Goal: Task Accomplishment & Management: Complete application form

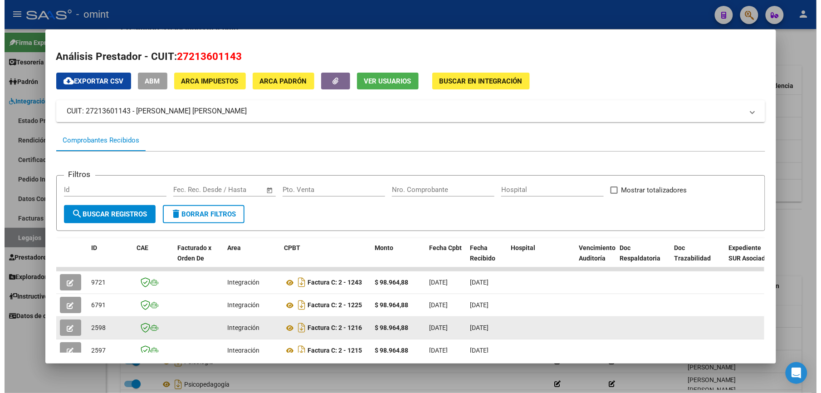
scroll to position [62, 0]
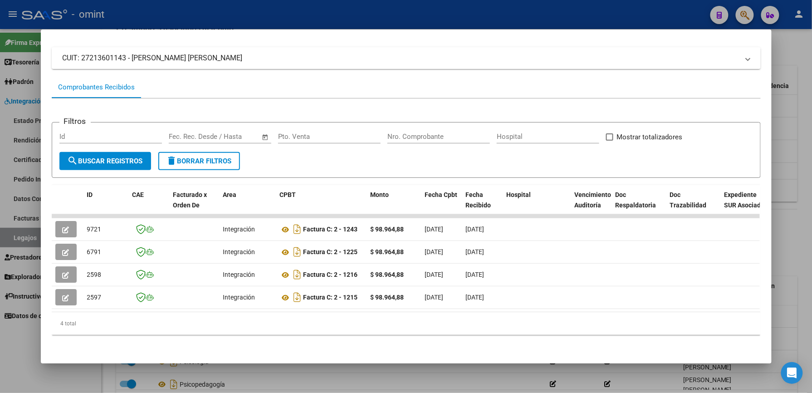
click at [786, 236] on div at bounding box center [406, 196] width 812 height 393
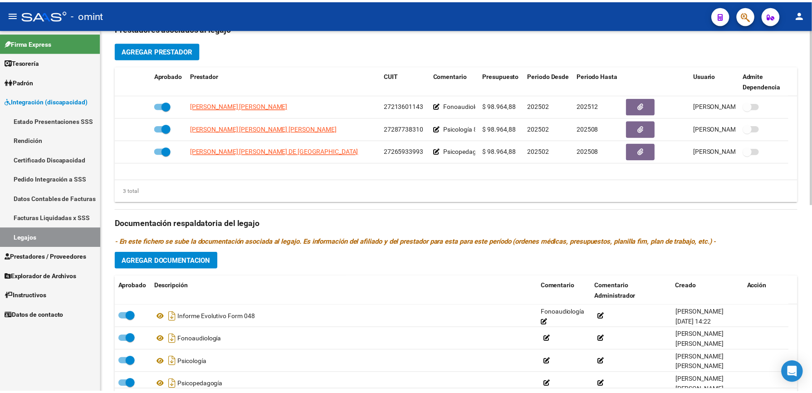
scroll to position [328, 0]
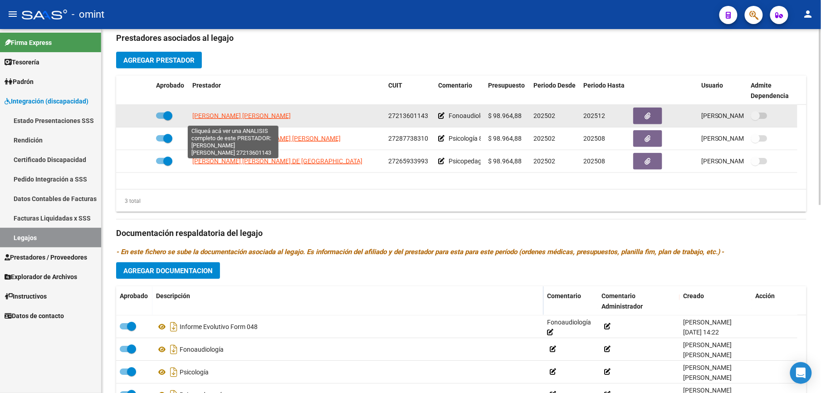
click at [218, 118] on span "CASAS KARINA ALEJANDRA" at bounding box center [241, 115] width 98 height 7
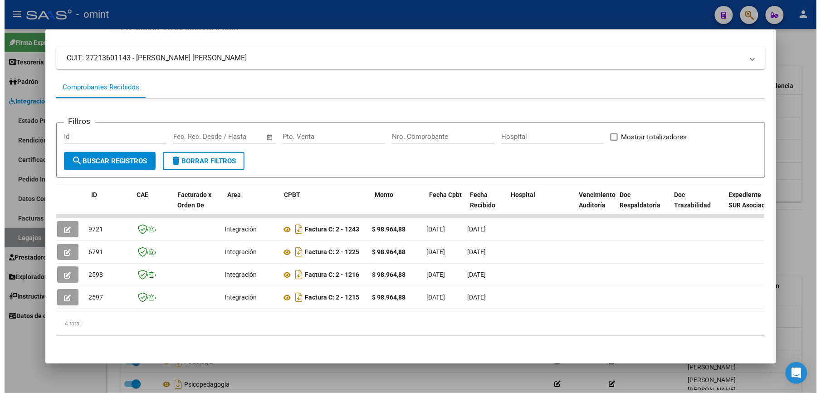
scroll to position [0, 0]
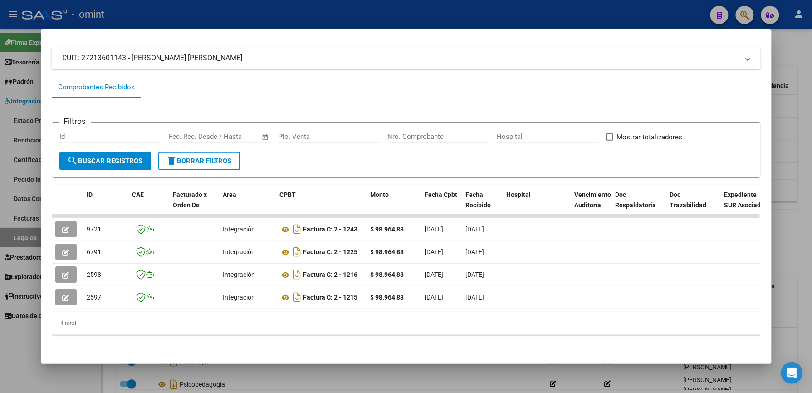
click at [805, 60] on div at bounding box center [406, 196] width 812 height 393
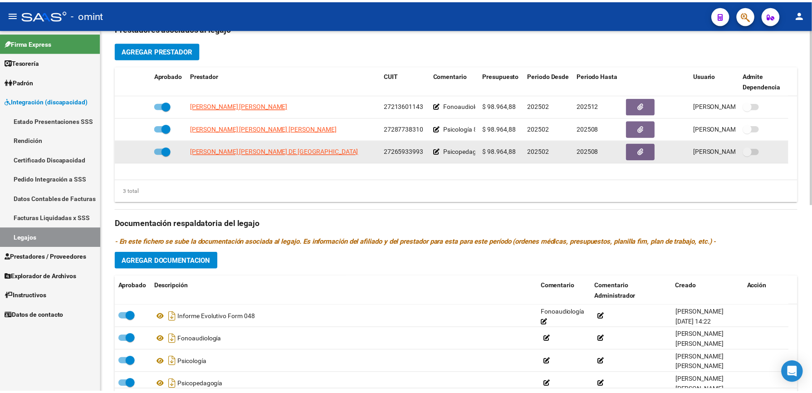
scroll to position [328, 0]
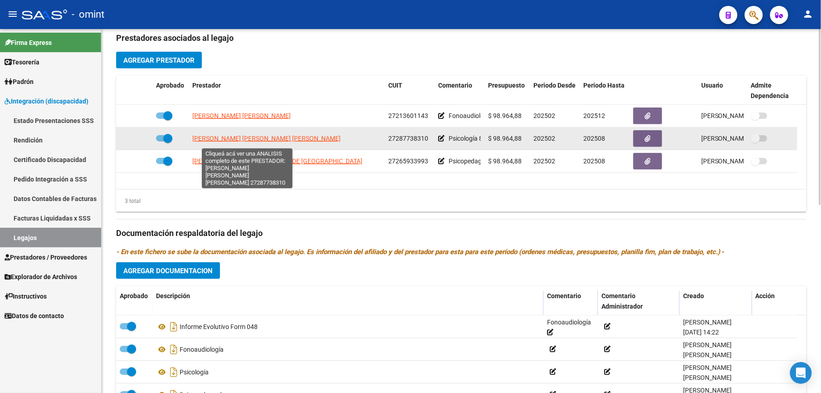
click at [216, 142] on span "QUIROGA MANZANARES MARISA INES" at bounding box center [266, 138] width 148 height 7
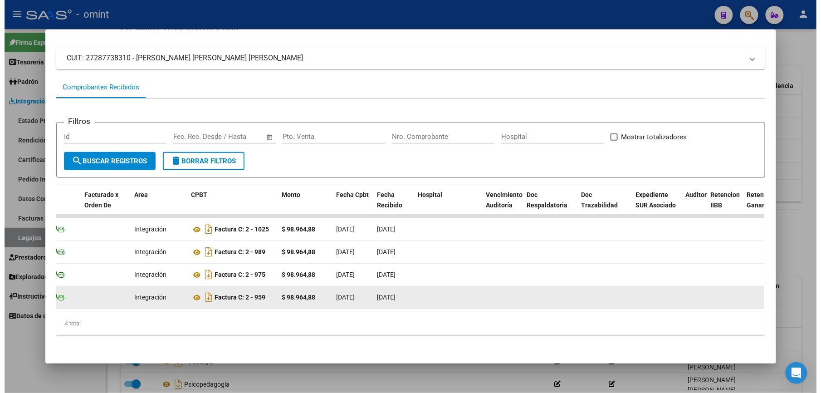
scroll to position [0, 74]
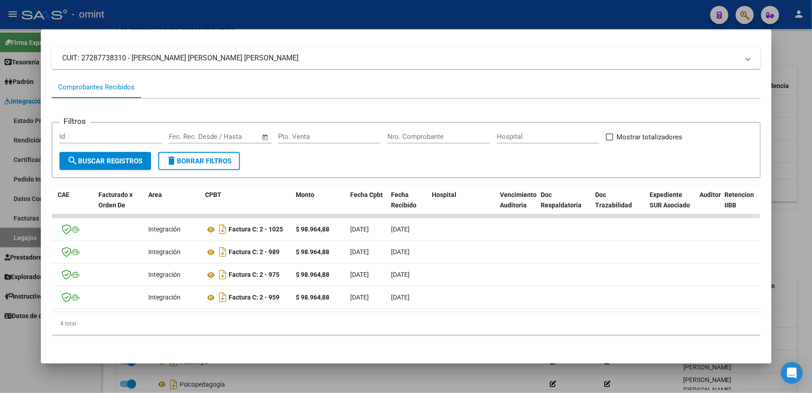
click at [791, 51] on div at bounding box center [406, 196] width 812 height 393
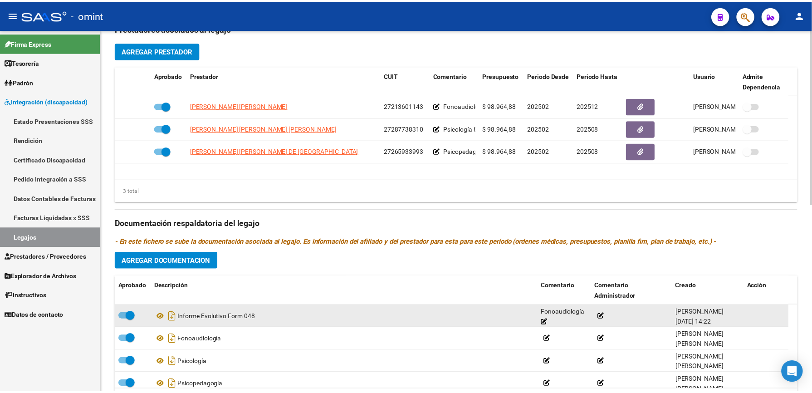
scroll to position [328, 0]
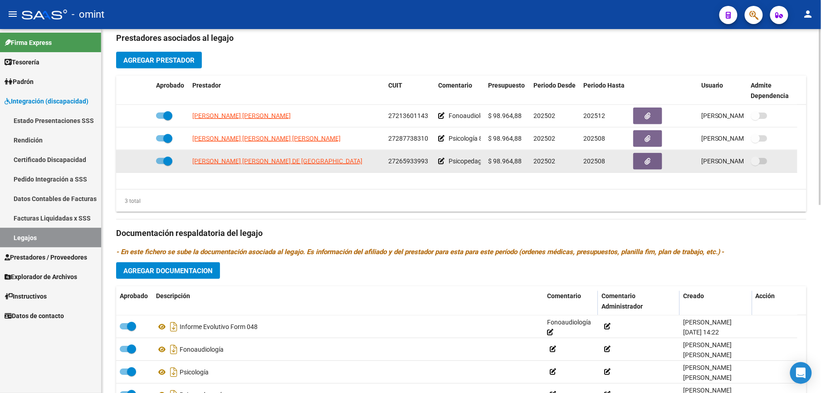
click at [263, 164] on span "ALVAREZ MACIAS MARIA DE LOS ANGELES" at bounding box center [277, 160] width 170 height 7
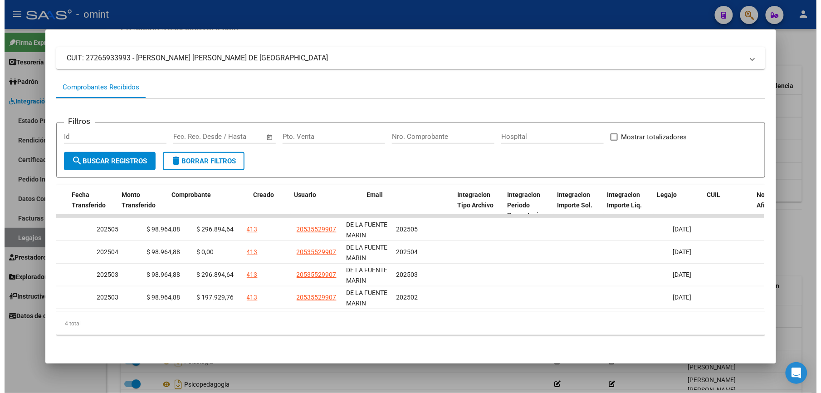
scroll to position [0, 0]
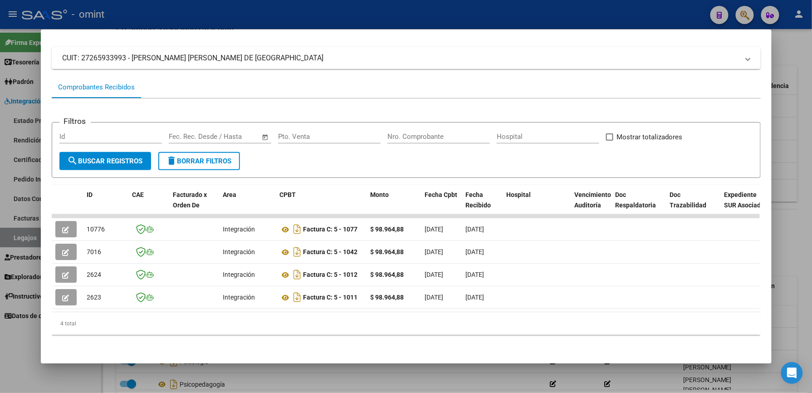
click at [808, 57] on div at bounding box center [406, 196] width 812 height 393
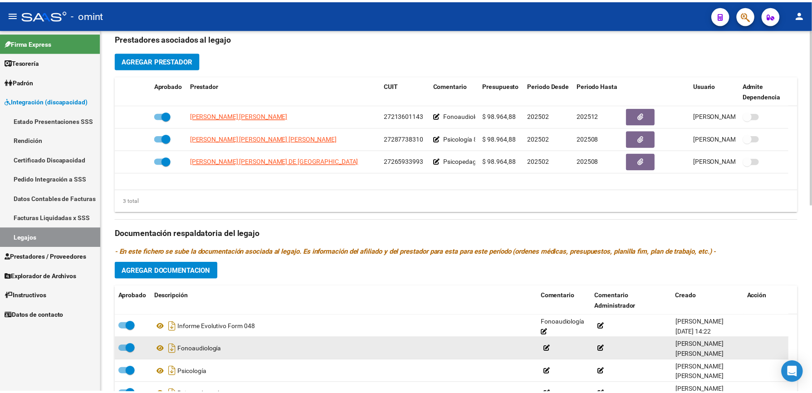
scroll to position [389, 0]
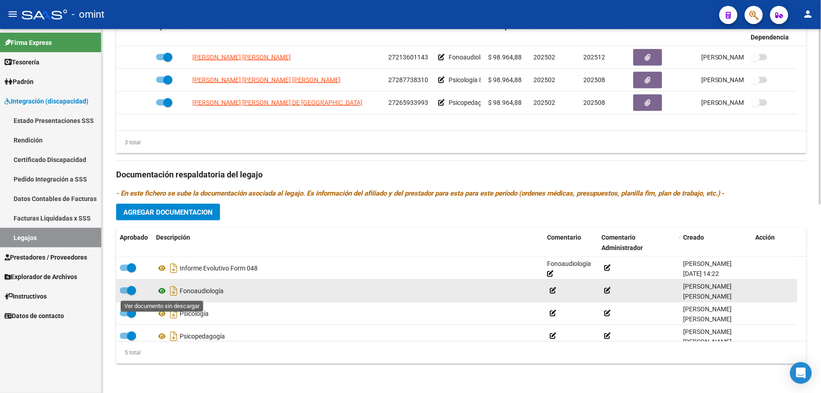
click at [160, 288] on icon at bounding box center [162, 290] width 12 height 11
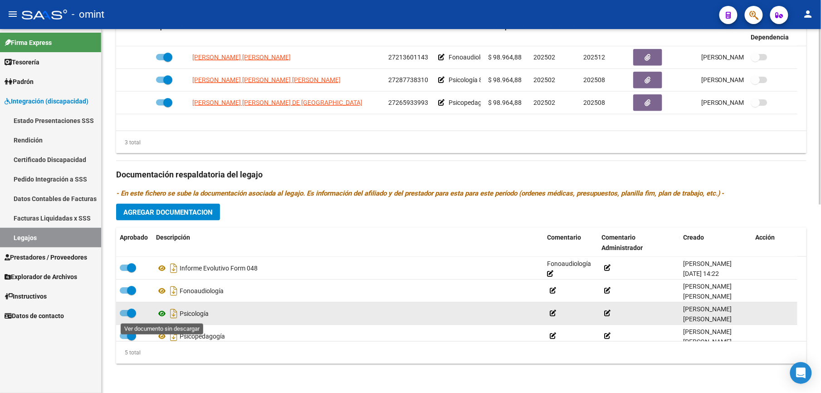
click at [166, 312] on icon at bounding box center [162, 313] width 12 height 11
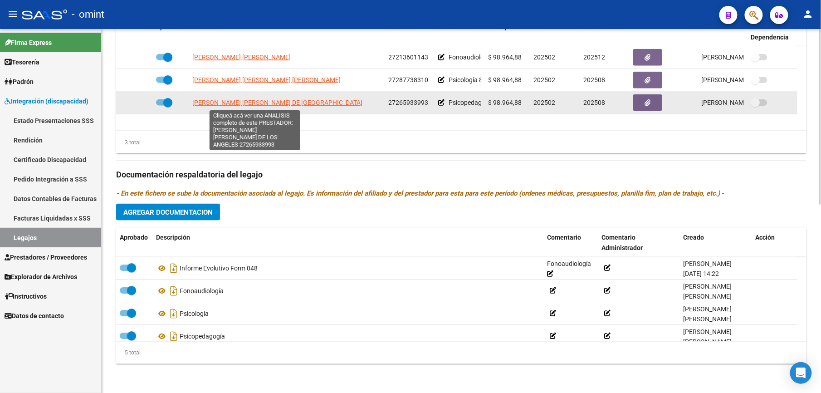
click at [245, 101] on span "ALVAREZ MACIAS MARIA DE LOS ANGELES" at bounding box center [277, 102] width 170 height 7
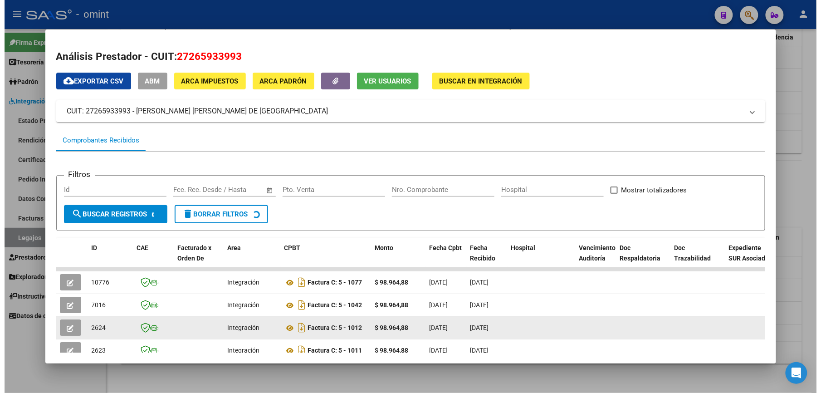
scroll to position [62, 0]
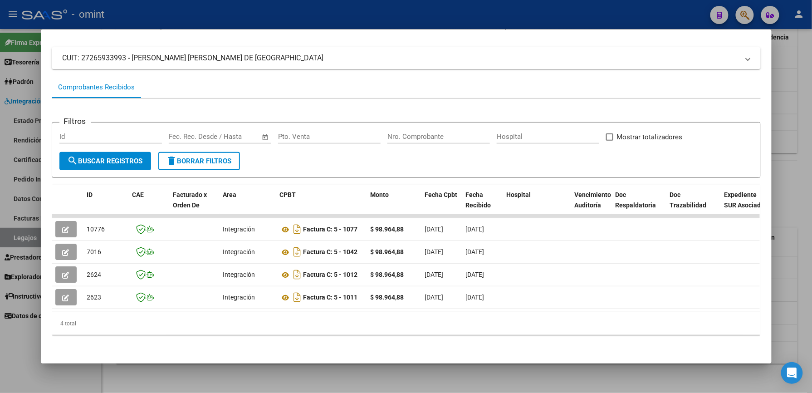
click at [795, 146] on div at bounding box center [406, 196] width 812 height 393
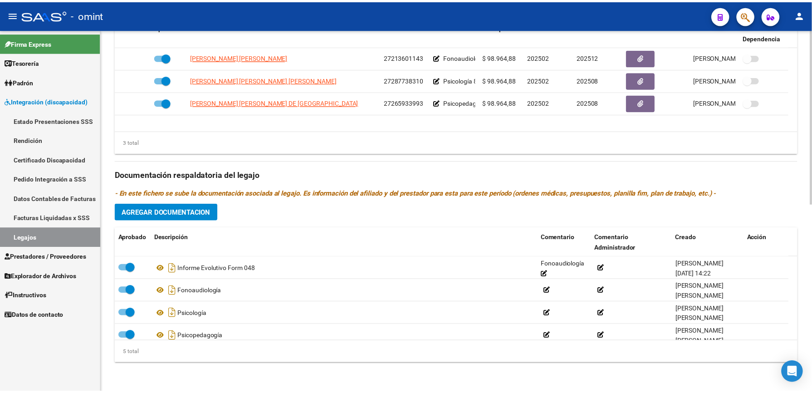
scroll to position [389, 0]
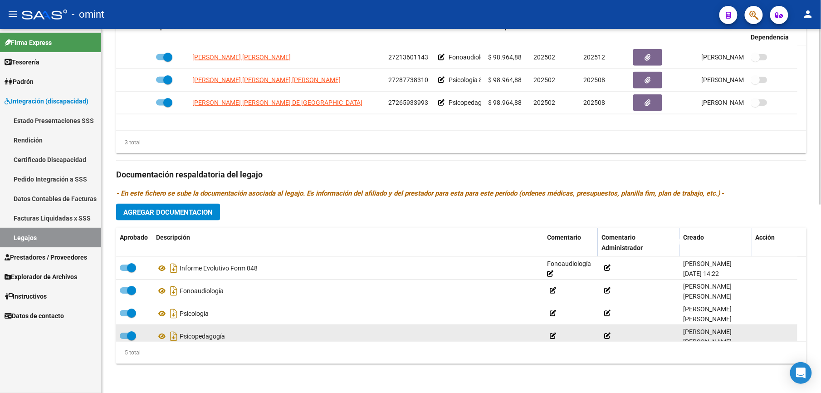
click at [196, 337] on div "Psicopedagogía" at bounding box center [348, 336] width 384 height 15
click at [158, 337] on icon at bounding box center [162, 336] width 12 height 11
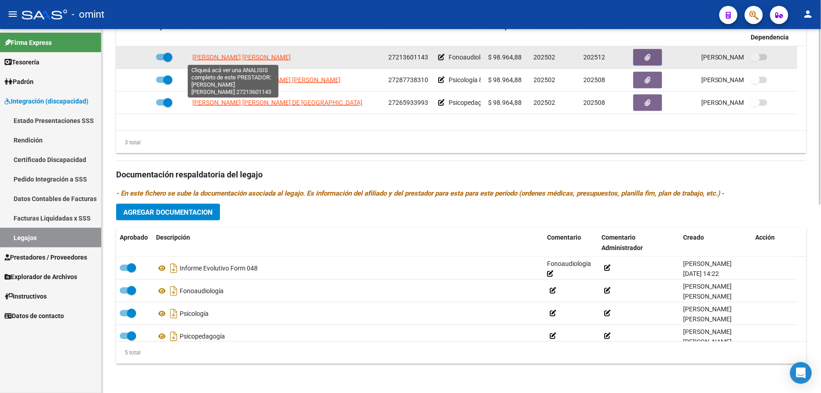
click at [240, 55] on span "CASAS KARINA ALEJANDRA" at bounding box center [241, 57] width 98 height 7
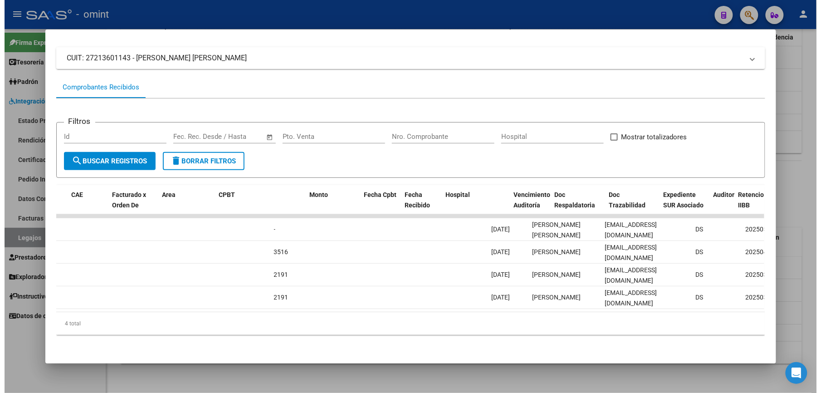
scroll to position [0, 0]
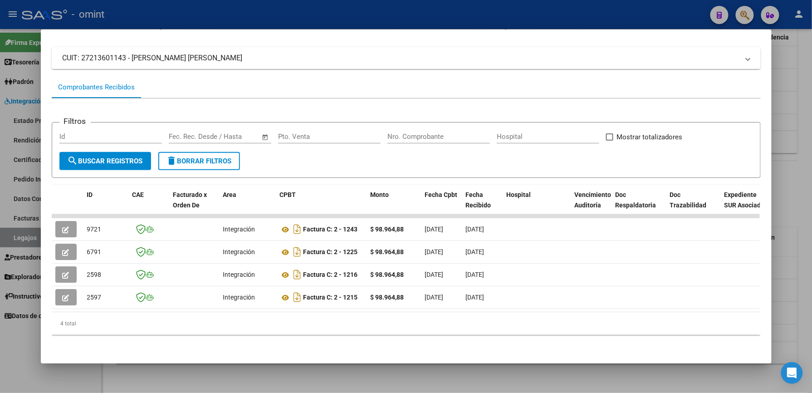
click at [784, 171] on div at bounding box center [406, 196] width 812 height 393
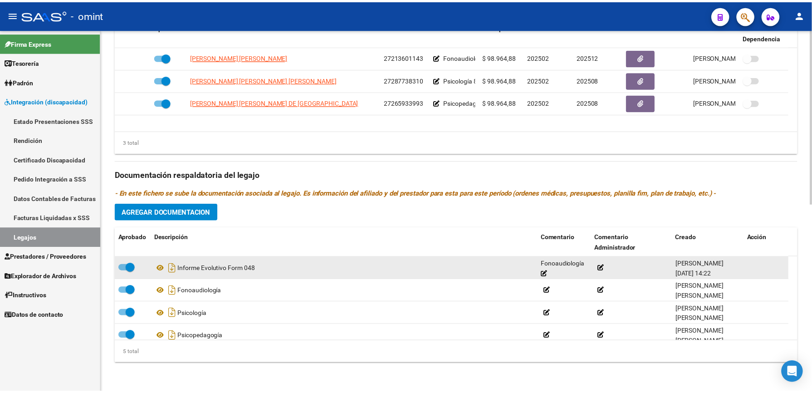
scroll to position [389, 0]
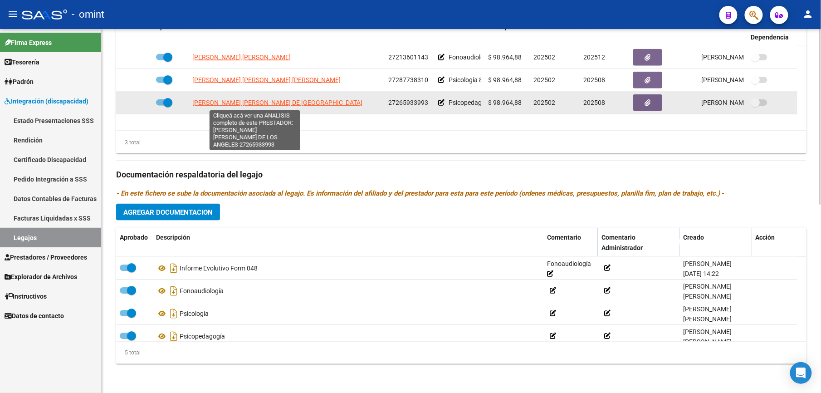
click at [235, 102] on span "ALVAREZ MACIAS MARIA DE LOS ANGELES" at bounding box center [277, 102] width 170 height 7
type textarea "27265933993"
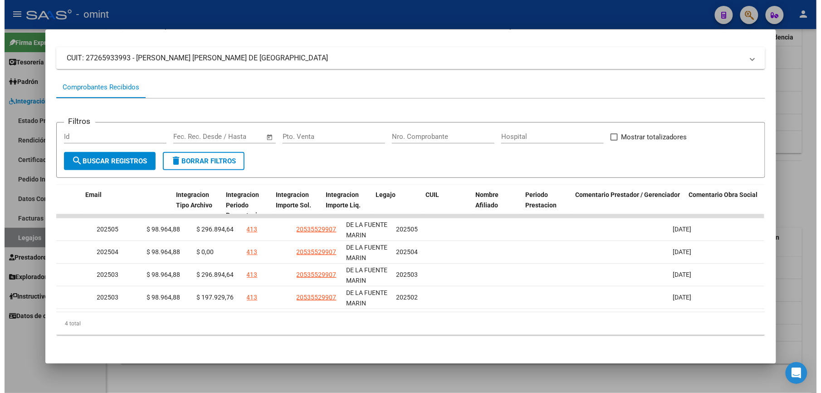
scroll to position [0, 0]
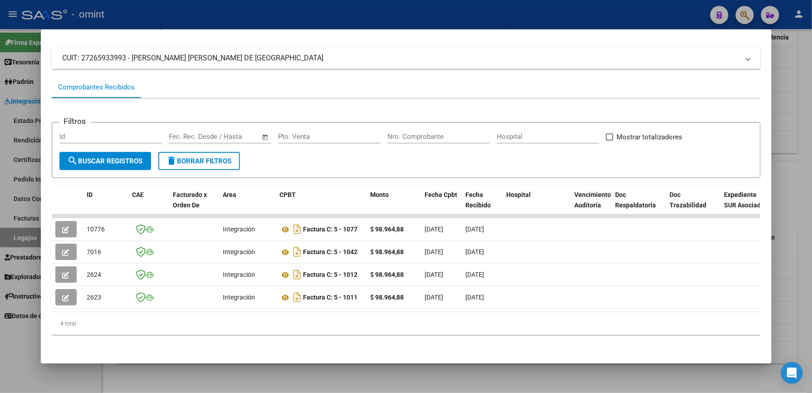
click at [799, 165] on div at bounding box center [406, 196] width 812 height 393
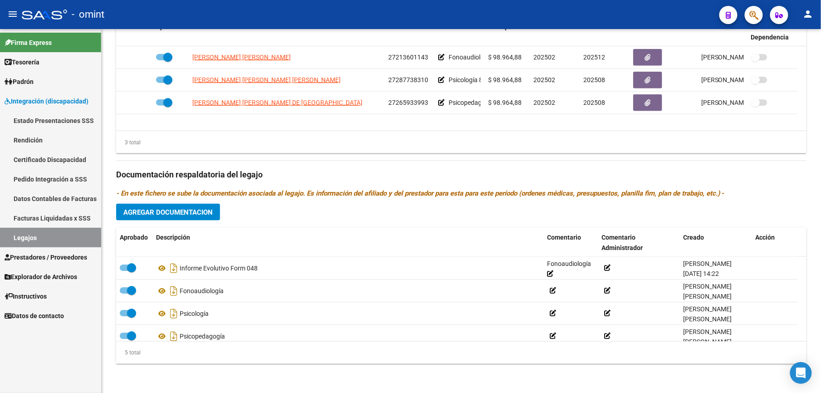
scroll to position [389, 0]
click at [28, 234] on link "Legajos" at bounding box center [50, 238] width 101 height 20
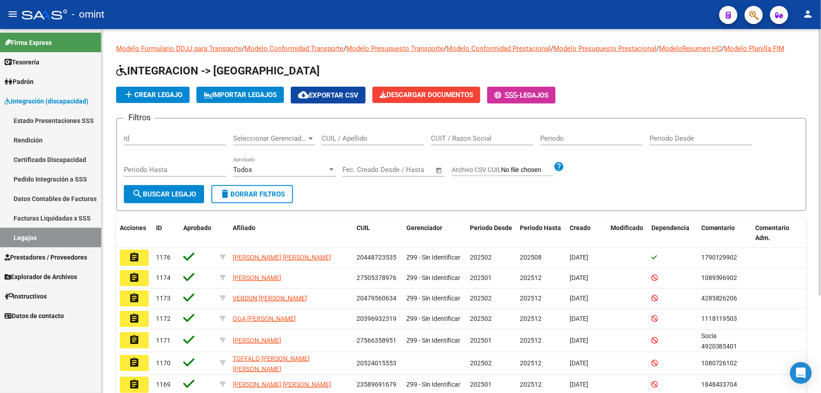
click at [367, 141] on input "CUIL / Apellido" at bounding box center [373, 138] width 102 height 8
paste input "23574545609"
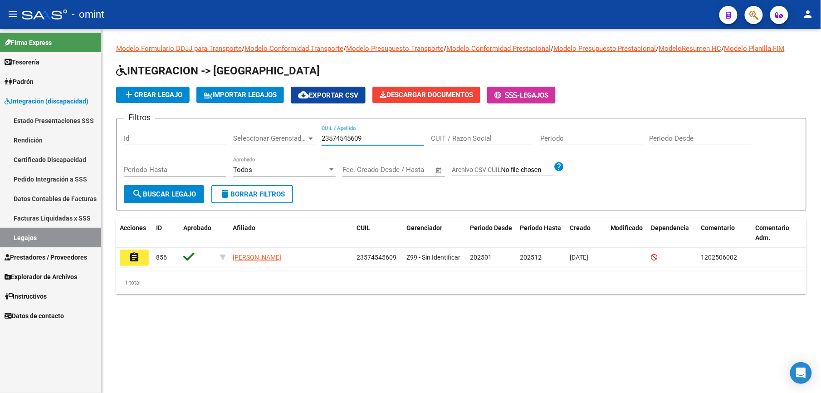
type input "23574545609"
click at [175, 192] on span "search Buscar Legajo" at bounding box center [164, 194] width 64 height 8
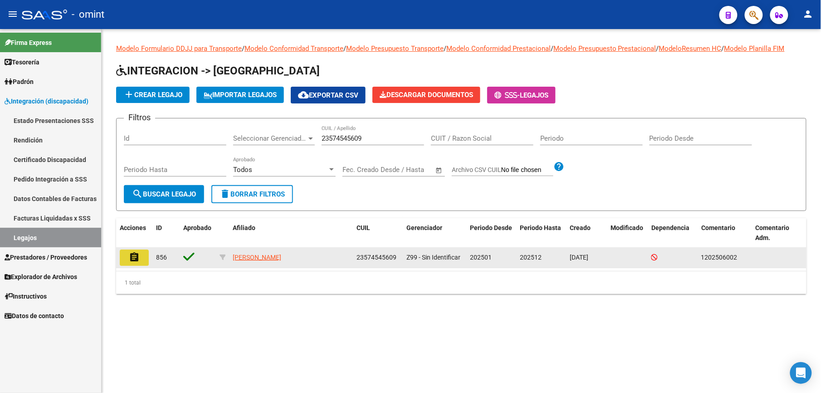
click at [136, 259] on mat-icon "assignment" at bounding box center [134, 257] width 11 height 11
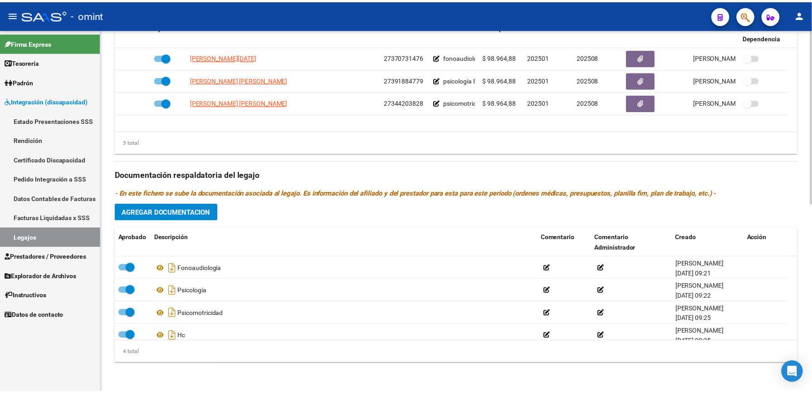
scroll to position [268, 0]
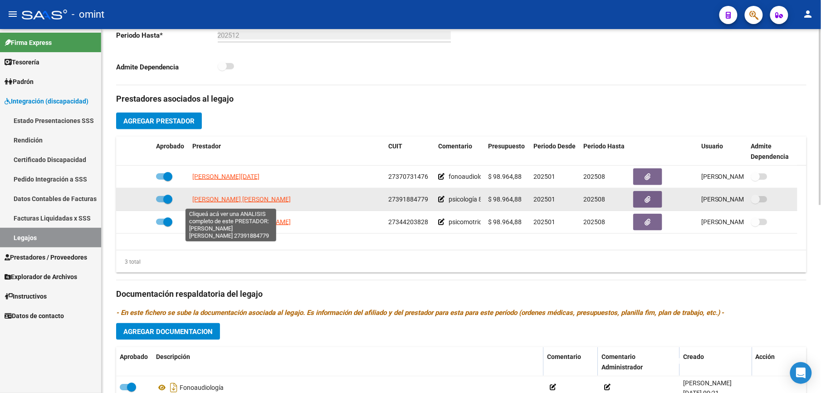
click at [222, 202] on span "PEROTTI MARIELA YANINA" at bounding box center [241, 198] width 98 height 7
type textarea "27391884779"
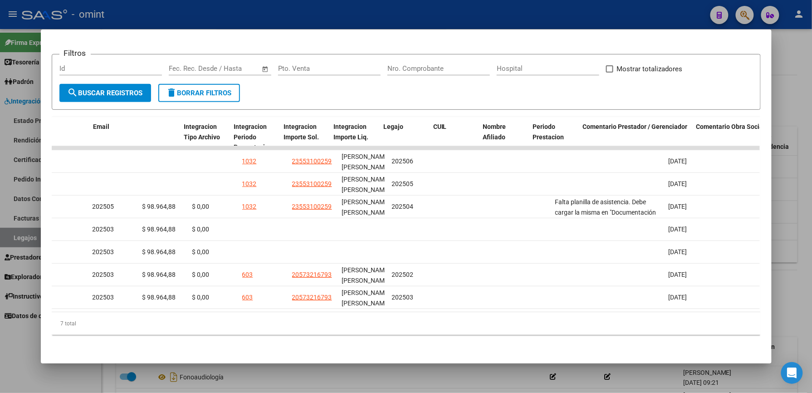
scroll to position [0, 0]
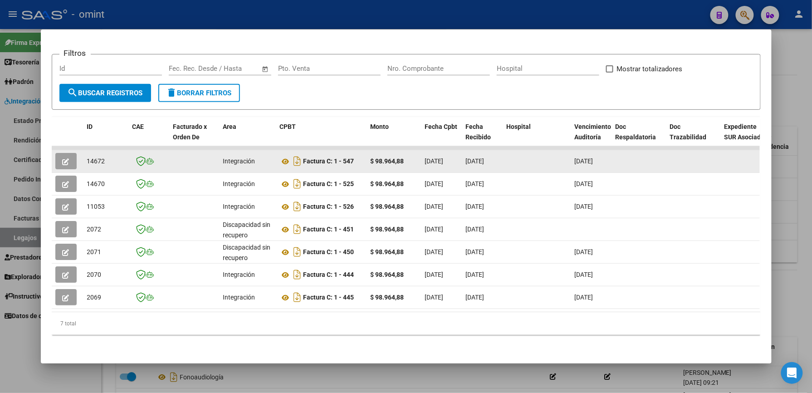
click at [63, 158] on icon "button" at bounding box center [66, 161] width 7 height 7
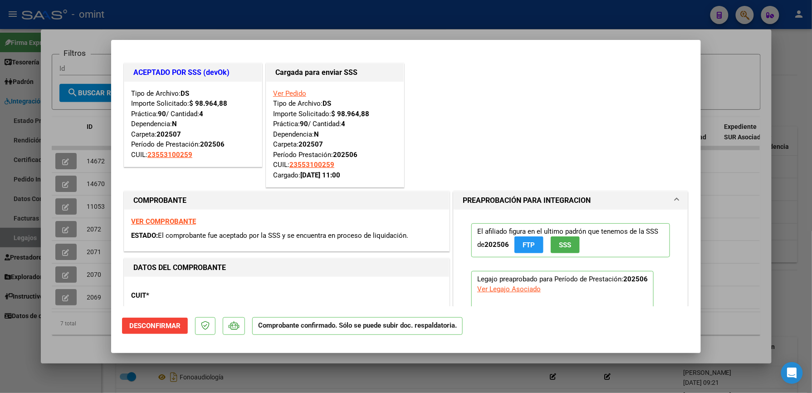
click at [726, 70] on div at bounding box center [406, 196] width 812 height 393
type input "$ 0,00"
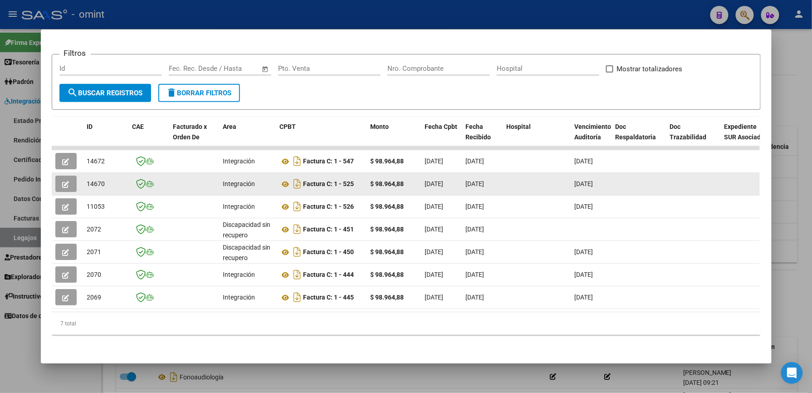
click at [63, 181] on icon "button" at bounding box center [66, 184] width 7 height 7
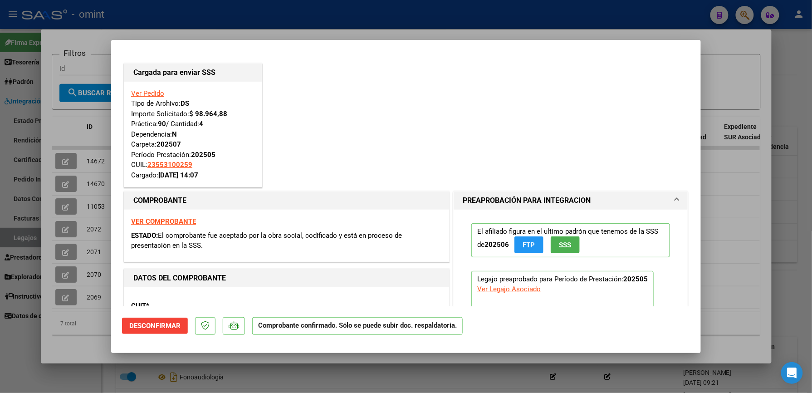
click at [760, 69] on div at bounding box center [406, 196] width 812 height 393
type input "$ 0,00"
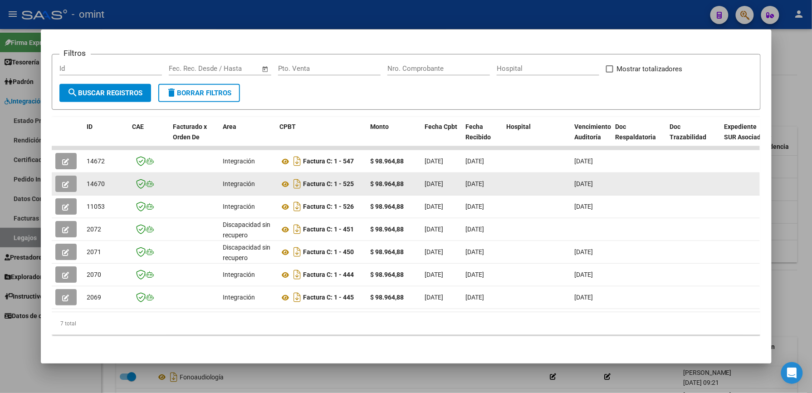
click at [64, 181] on icon "button" at bounding box center [66, 184] width 7 height 7
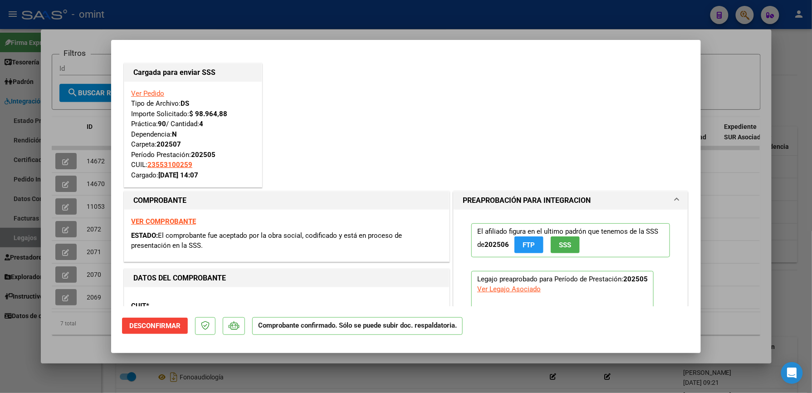
click at [752, 66] on div at bounding box center [406, 196] width 812 height 393
type input "$ 0,00"
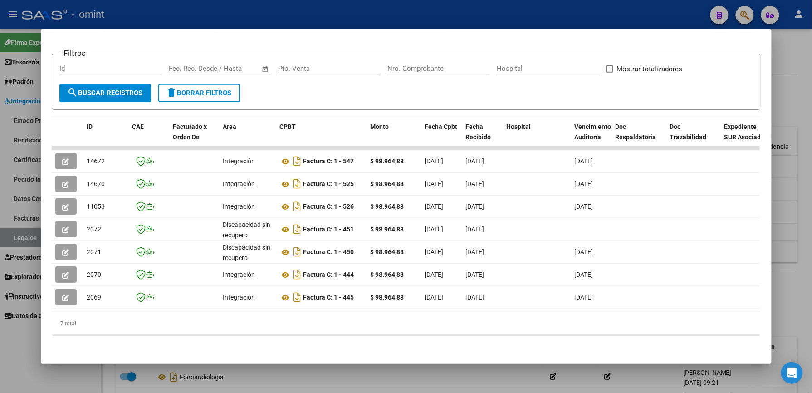
click at [787, 78] on div at bounding box center [406, 196] width 812 height 393
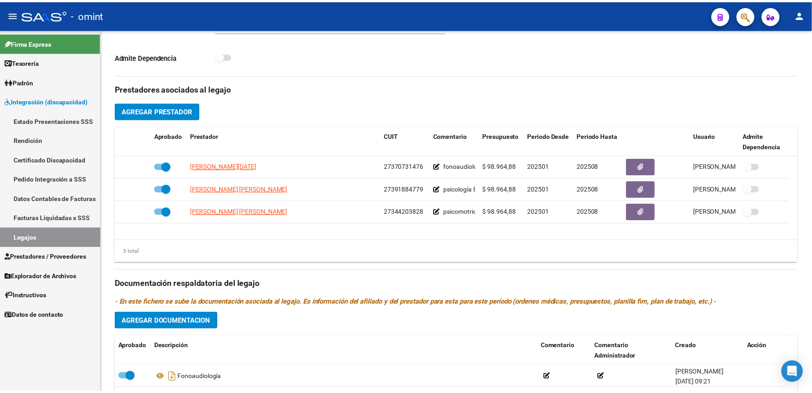
scroll to position [268, 0]
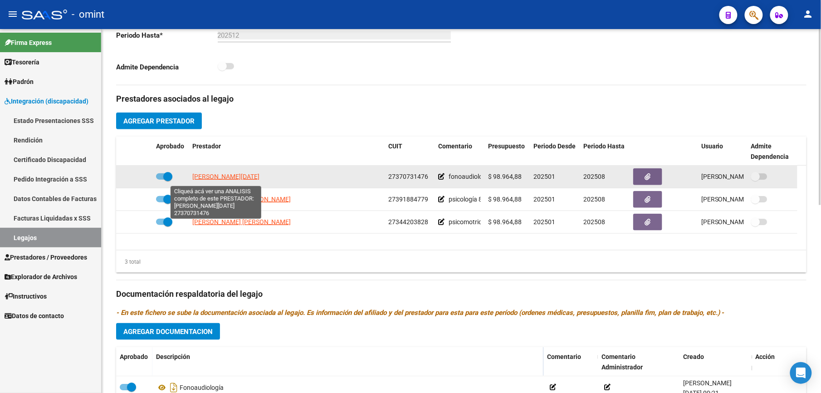
click at [213, 180] on span "PATRONE LUCIA" at bounding box center [225, 176] width 67 height 7
type textarea "27370731476"
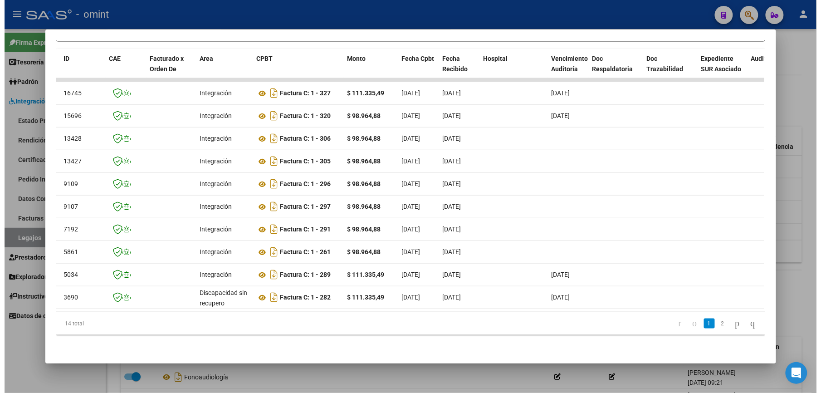
scroll to position [0, 0]
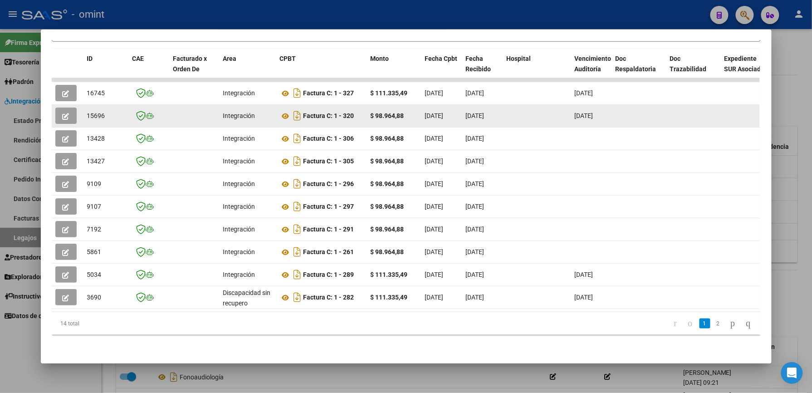
click at [63, 113] on icon "button" at bounding box center [66, 116] width 7 height 7
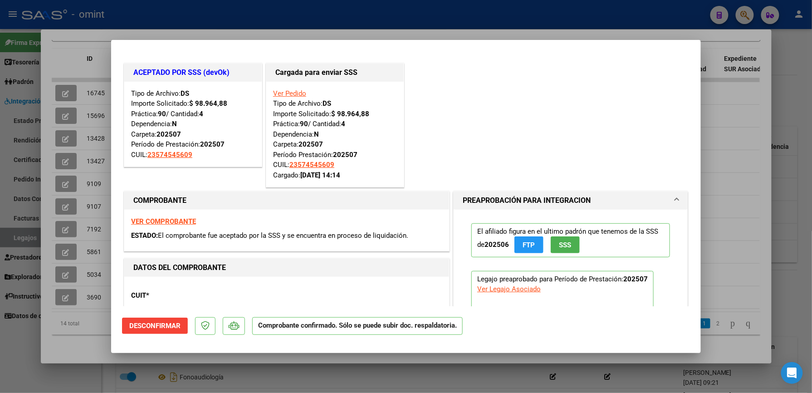
click at [744, 121] on div at bounding box center [406, 196] width 812 height 393
type input "$ 0,00"
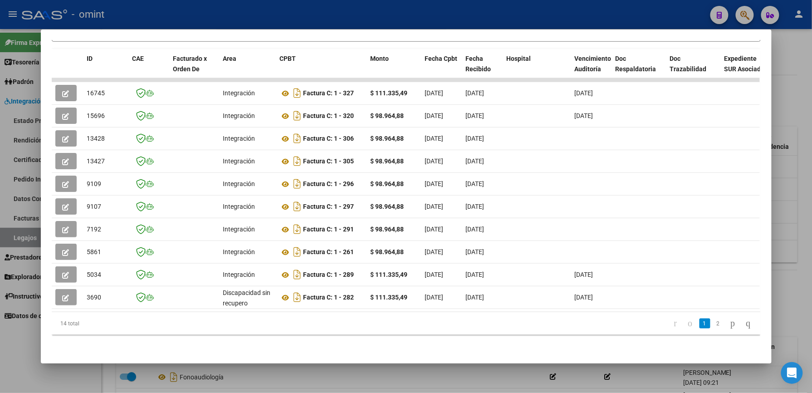
click at [789, 230] on div at bounding box center [406, 196] width 812 height 393
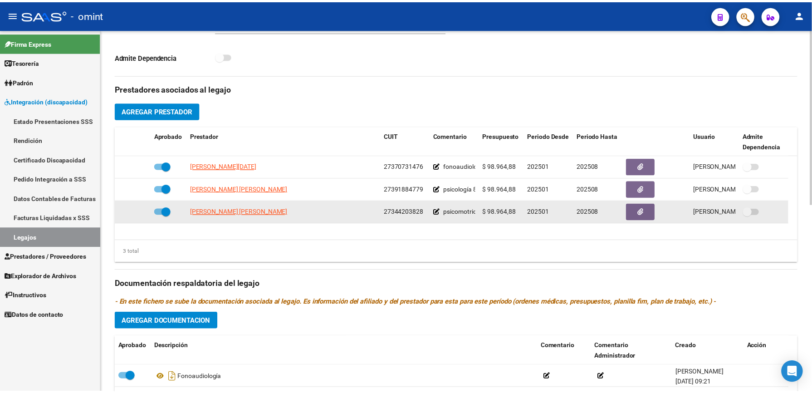
scroll to position [268, 0]
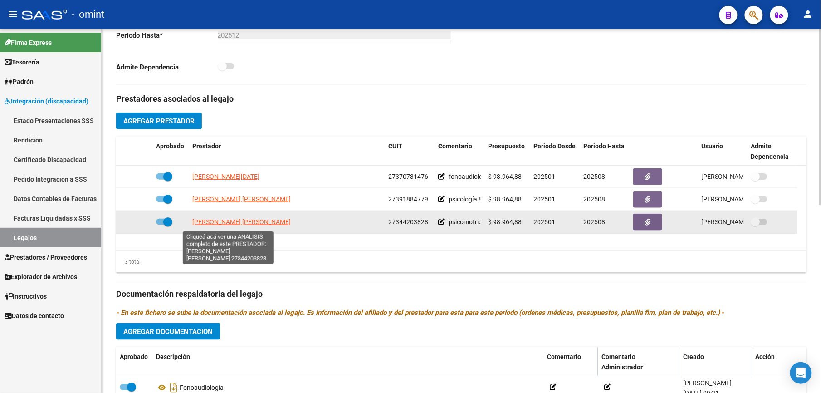
click at [211, 225] on span "VALIENTE MARIA LAURA" at bounding box center [241, 221] width 98 height 7
type textarea "27344203828"
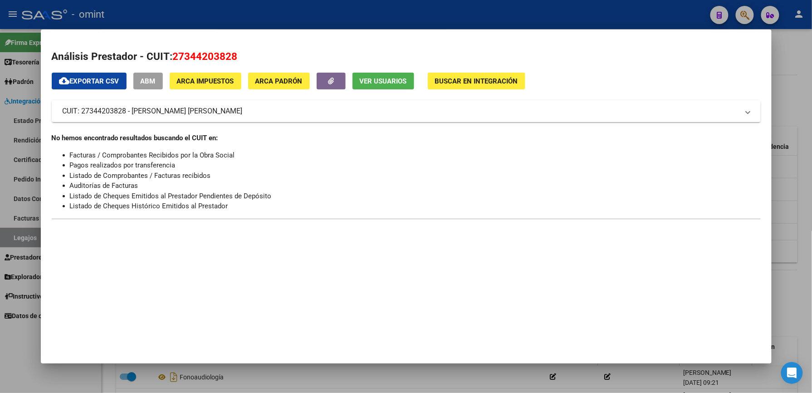
click at [797, 75] on div at bounding box center [406, 196] width 812 height 393
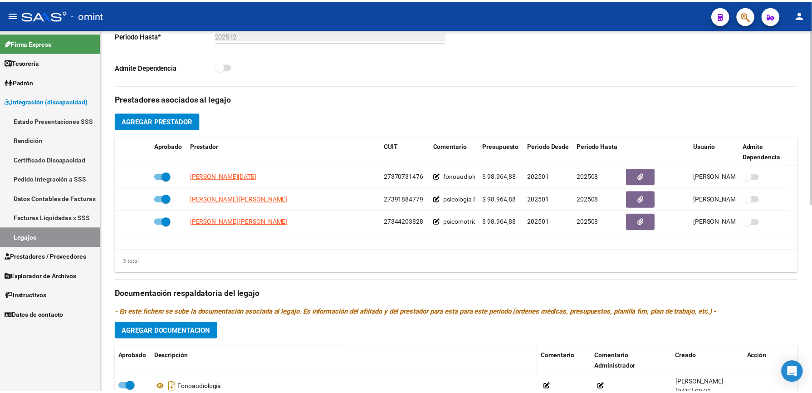
scroll to position [389, 0]
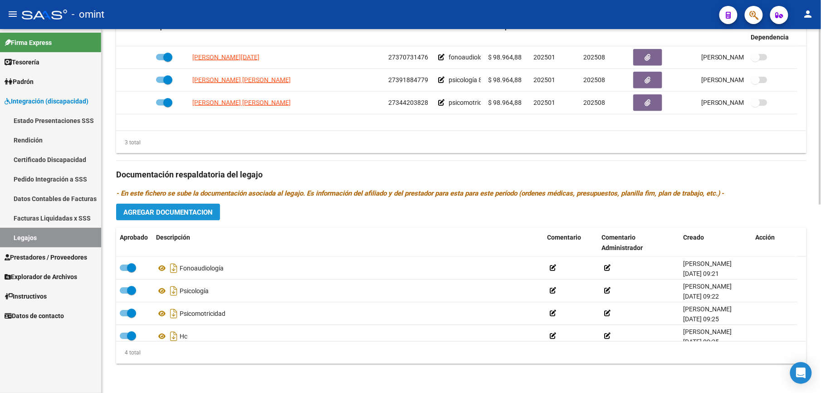
click at [188, 205] on button "Agregar Documentacion" at bounding box center [168, 212] width 104 height 17
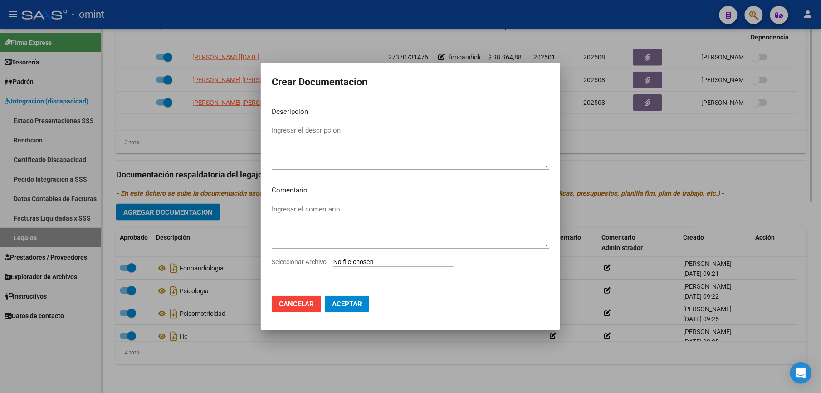
scroll to position [398, 0]
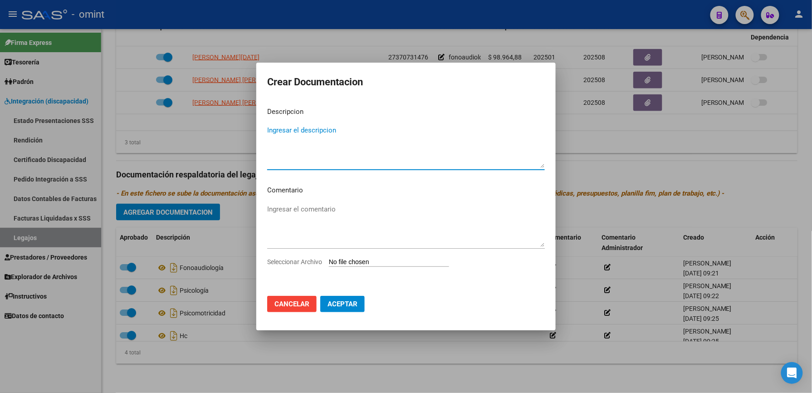
click at [313, 133] on textarea "Ingresar el descripcion" at bounding box center [406, 146] width 278 height 43
type textarea "INFORME EVOLUTIVO FORM 048"
click at [298, 213] on textarea "Ingresar el comentario" at bounding box center [406, 225] width 278 height 43
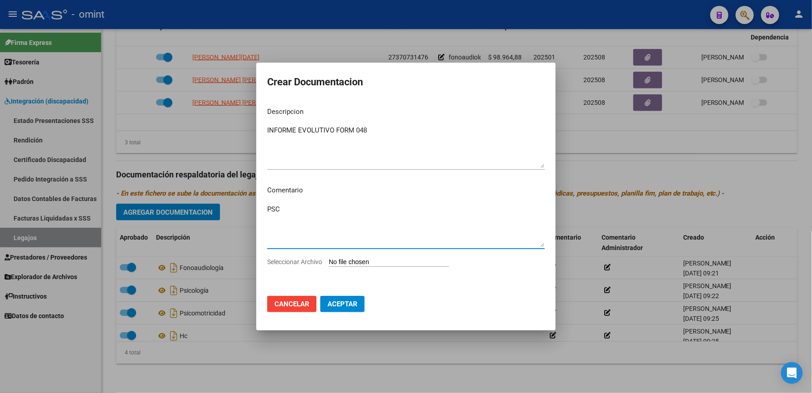
type textarea "PSC"
click at [381, 259] on input "Seleccionar Archivo" at bounding box center [389, 262] width 120 height 9
type input "C:\fakepath\Informe Evolutivo form048.pdf"
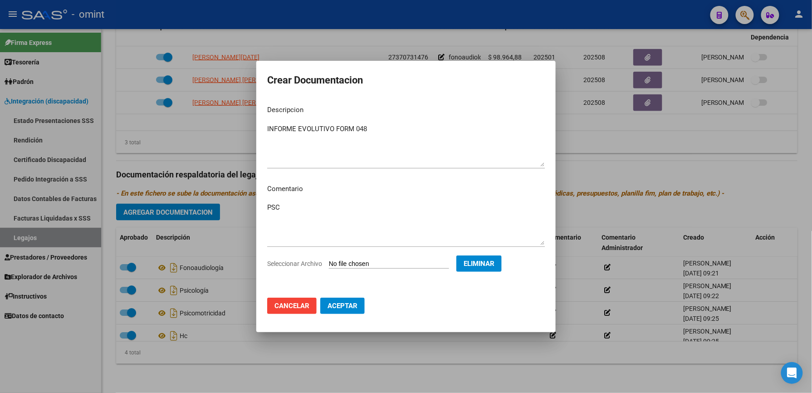
click at [349, 307] on span "Aceptar" at bounding box center [342, 306] width 30 height 8
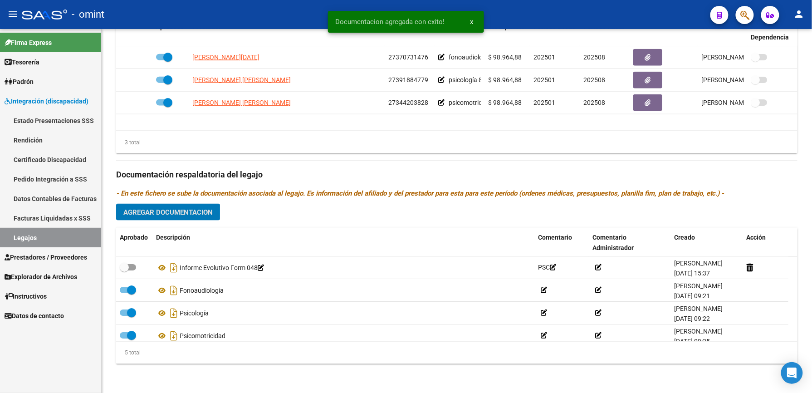
scroll to position [388, 0]
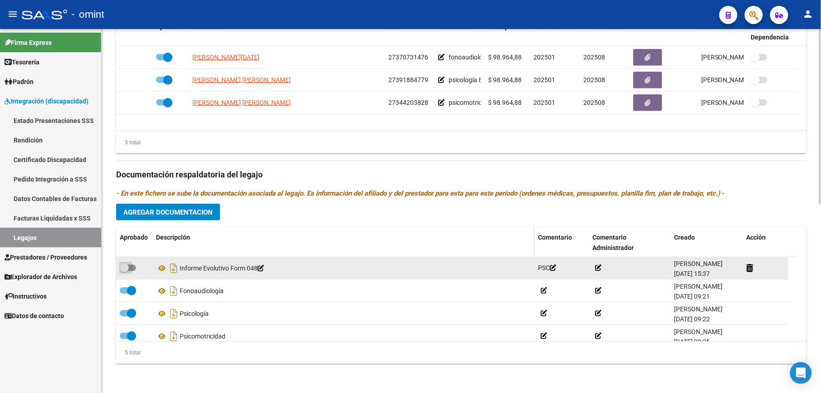
click at [131, 265] on span at bounding box center [128, 267] width 16 height 6
click at [124, 271] on input "checkbox" at bounding box center [124, 271] width 0 height 0
checkbox input "true"
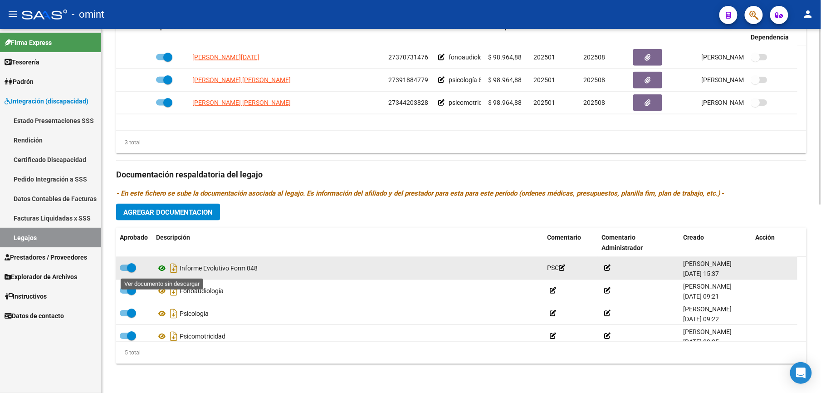
click at [164, 269] on icon at bounding box center [162, 268] width 12 height 11
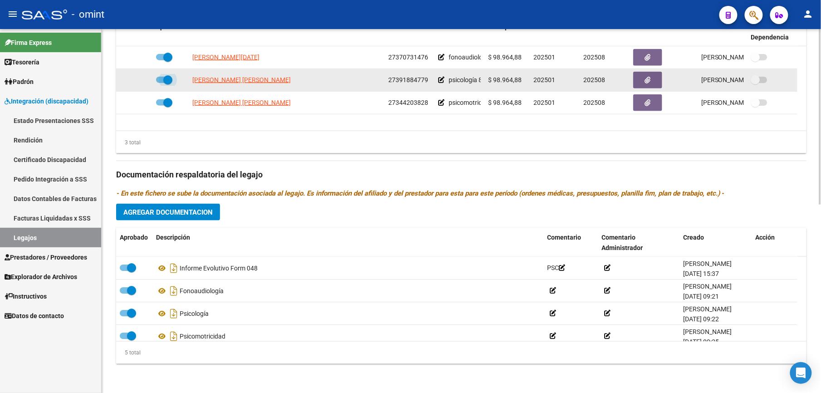
click at [159, 77] on span at bounding box center [164, 80] width 16 height 6
click at [160, 83] on input "checkbox" at bounding box center [160, 83] width 0 height 0
checkbox input "false"
click at [140, 78] on icon at bounding box center [139, 80] width 6 height 6
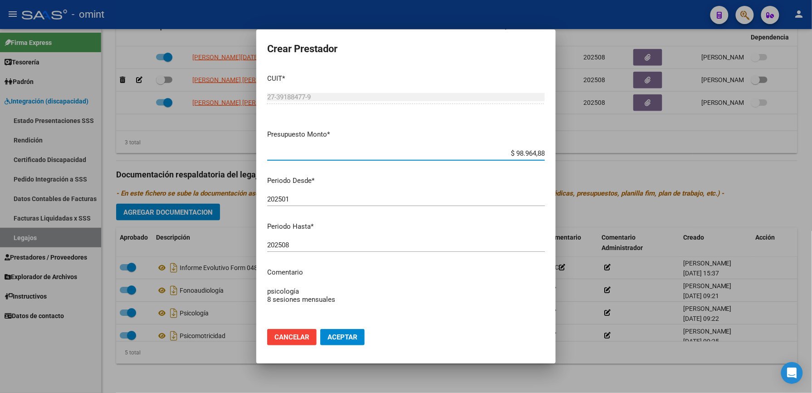
click at [293, 243] on input "202508" at bounding box center [406, 245] width 278 height 8
type input "202512"
click at [340, 330] on button "Aceptar" at bounding box center [342, 337] width 44 height 16
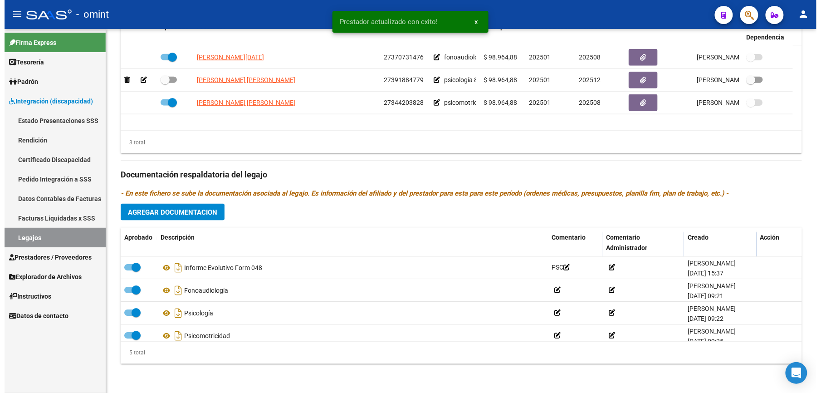
scroll to position [388, 0]
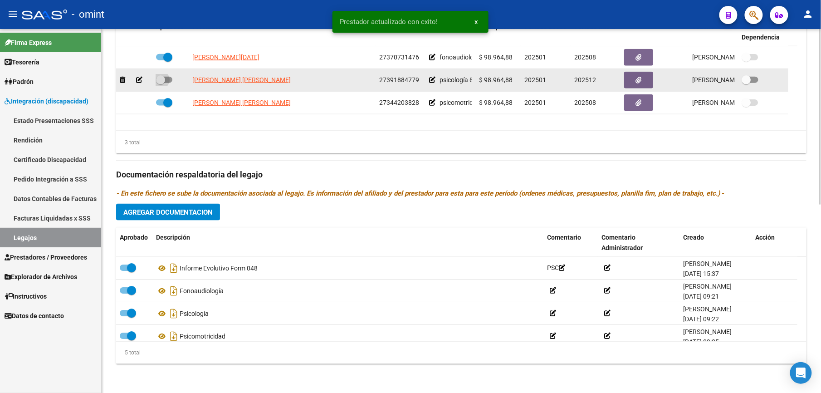
click at [171, 78] on span at bounding box center [164, 80] width 16 height 6
click at [161, 83] on input "checkbox" at bounding box center [160, 83] width 0 height 0
checkbox input "true"
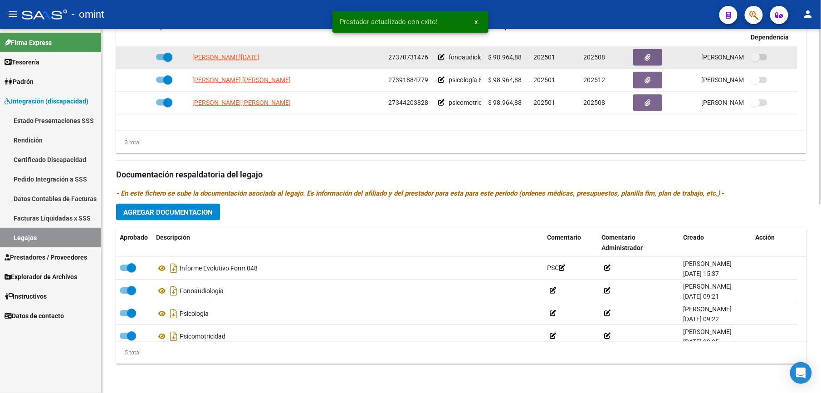
scroll to position [0, 0]
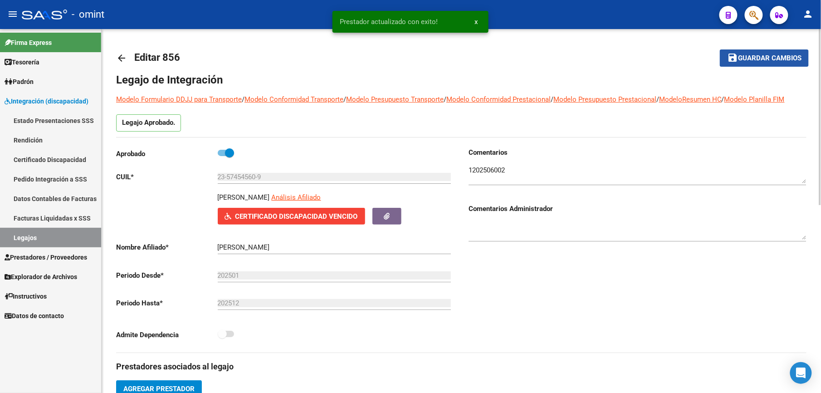
click at [755, 56] on span "Guardar cambios" at bounding box center [769, 58] width 63 height 8
click at [755, 57] on span "Guardar cambios" at bounding box center [769, 58] width 63 height 8
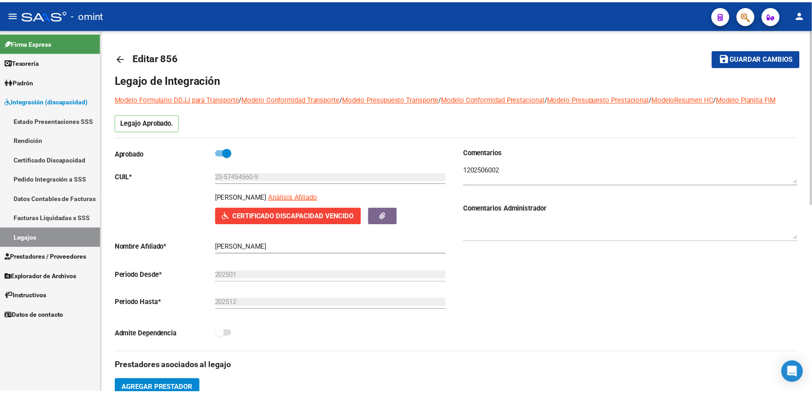
scroll to position [181, 0]
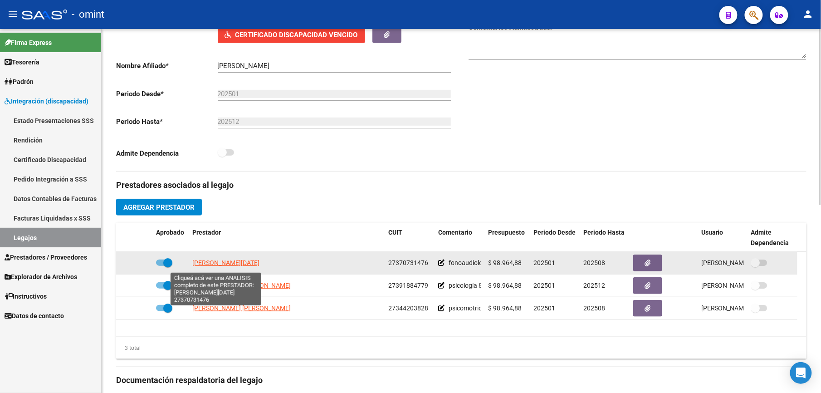
click at [208, 266] on span "PATRONE LUCIA" at bounding box center [225, 262] width 67 height 7
type textarea "27370731476"
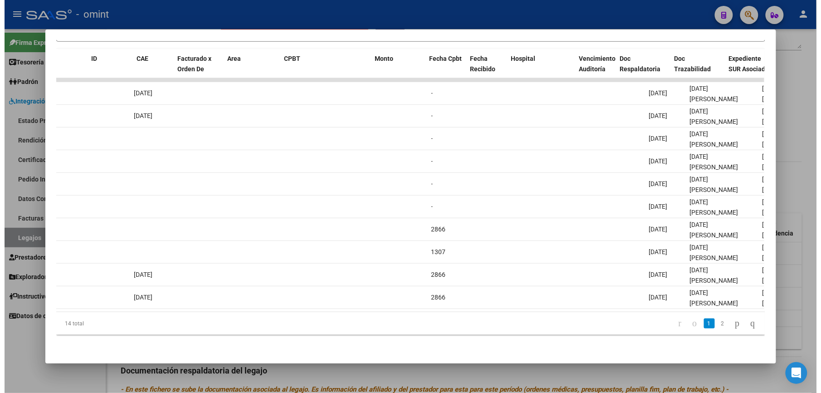
scroll to position [0, 0]
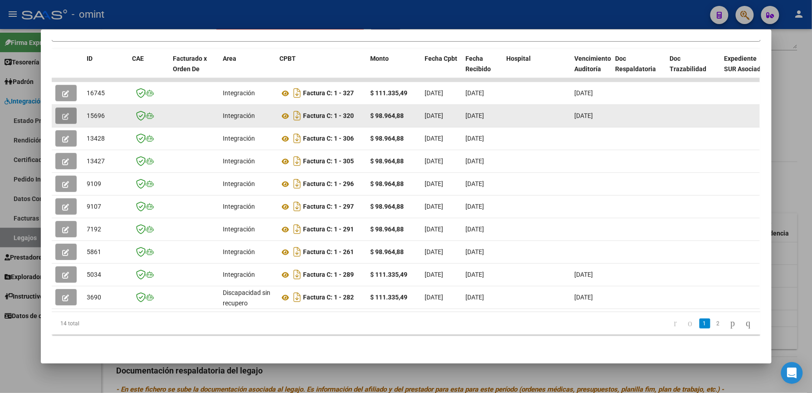
click at [58, 107] on button "button" at bounding box center [65, 115] width 21 height 16
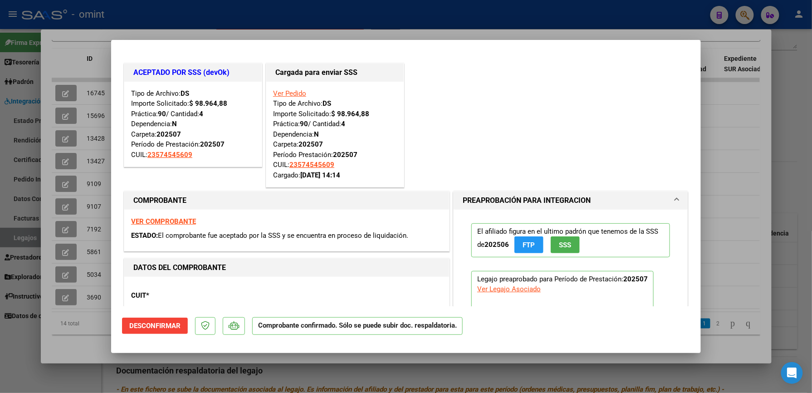
click at [756, 124] on div at bounding box center [406, 196] width 812 height 393
type input "$ 0,00"
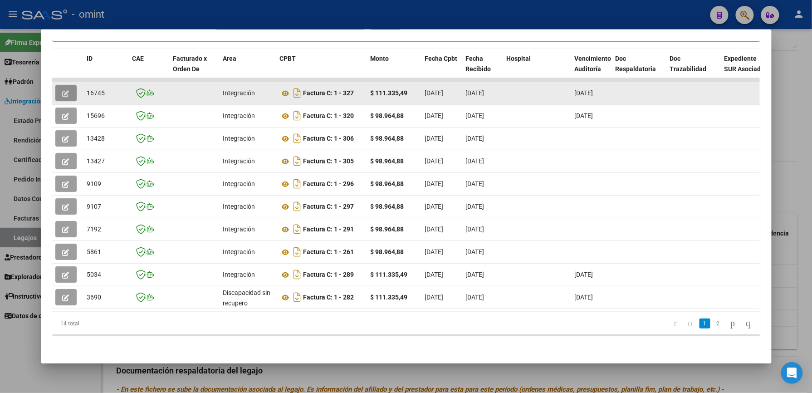
click at [56, 85] on button "button" at bounding box center [65, 93] width 21 height 16
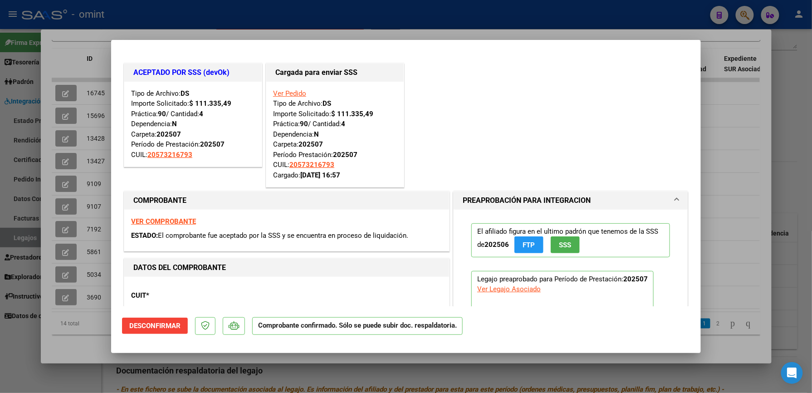
click at [748, 122] on div at bounding box center [406, 196] width 812 height 393
type input "$ 0,00"
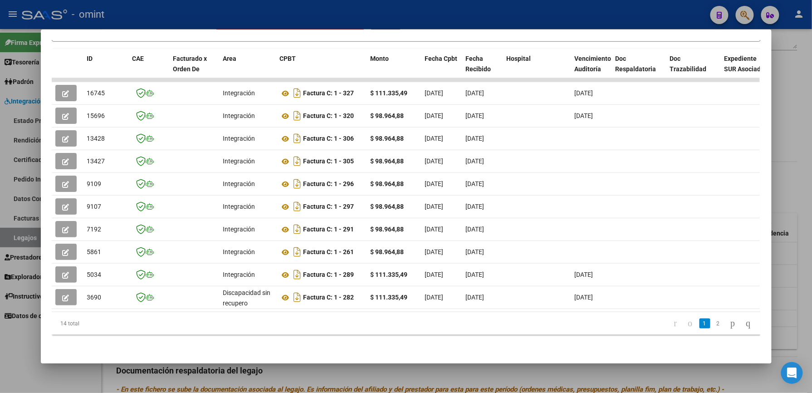
click at [794, 216] on div at bounding box center [406, 196] width 812 height 393
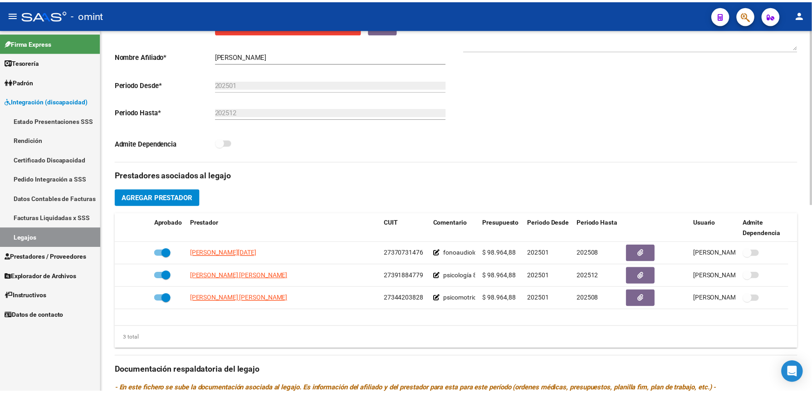
scroll to position [181, 0]
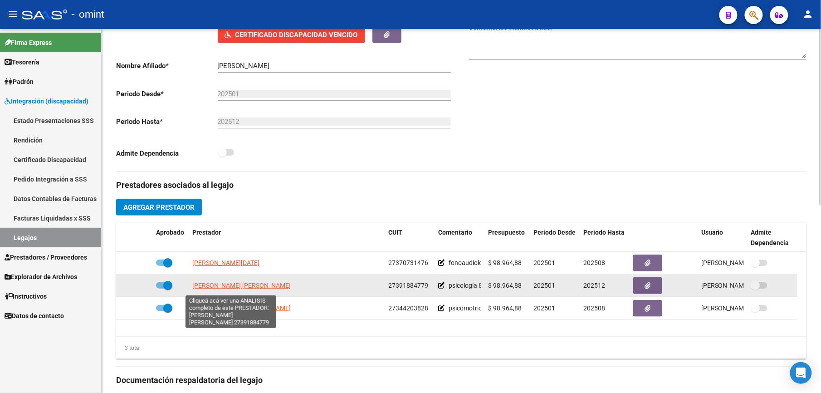
click at [239, 289] on span "PEROTTI MARIELA YANINA" at bounding box center [241, 285] width 98 height 7
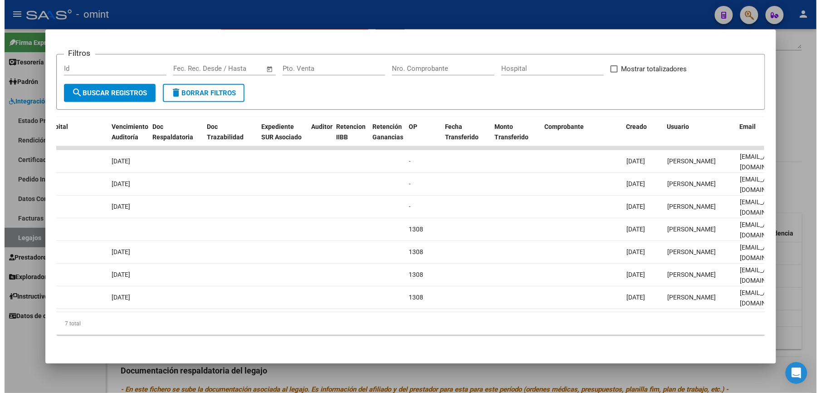
scroll to position [0, 0]
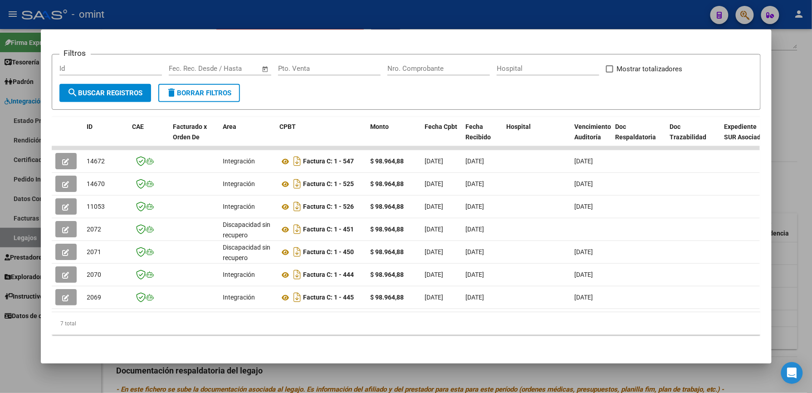
click at [789, 275] on div at bounding box center [406, 196] width 812 height 393
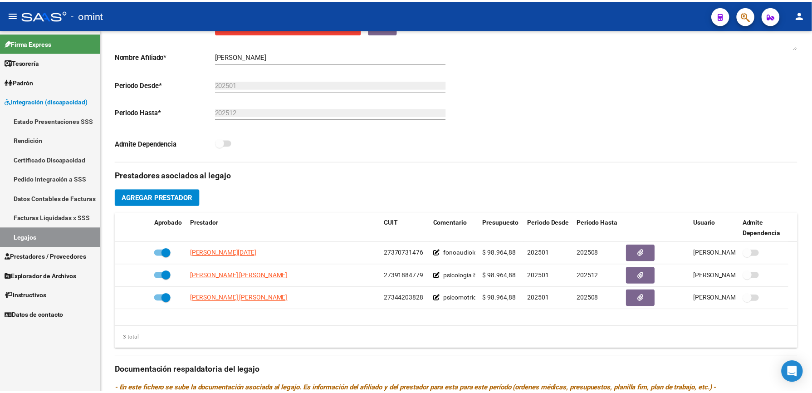
scroll to position [181, 0]
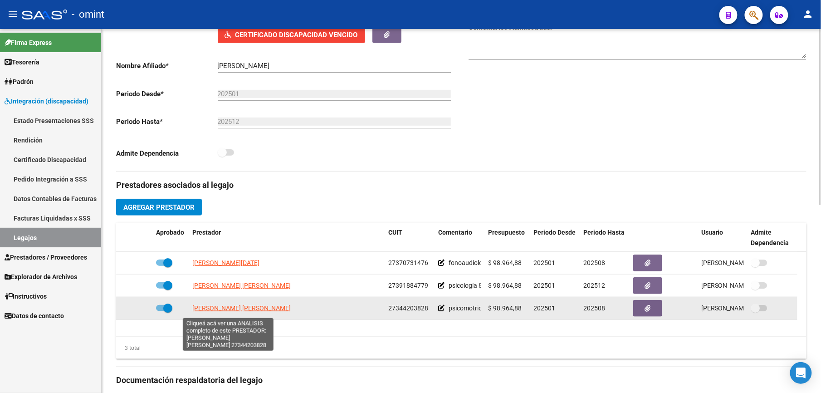
click at [236, 309] on span "VALIENTE MARIA LAURA" at bounding box center [241, 307] width 98 height 7
type textarea "27344203828"
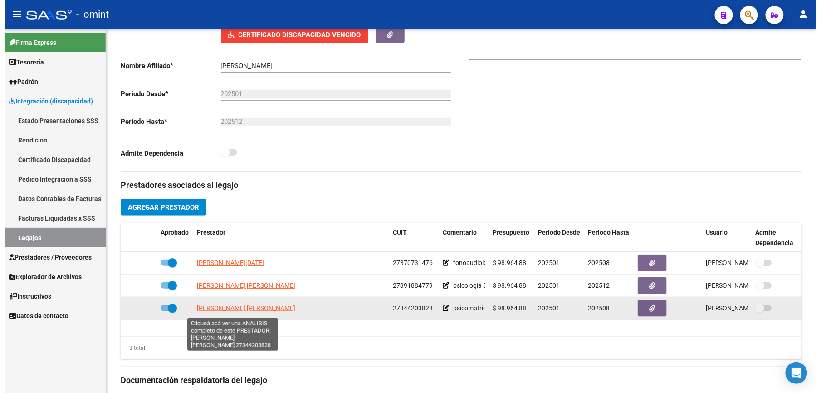
scroll to position [191, 0]
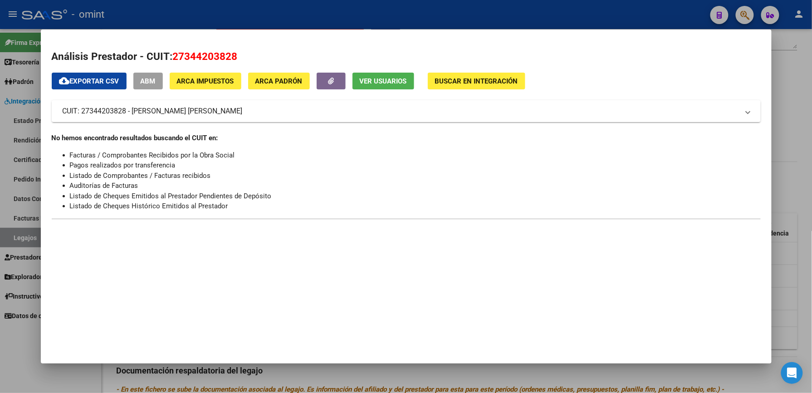
click at [781, 155] on div at bounding box center [406, 196] width 812 height 393
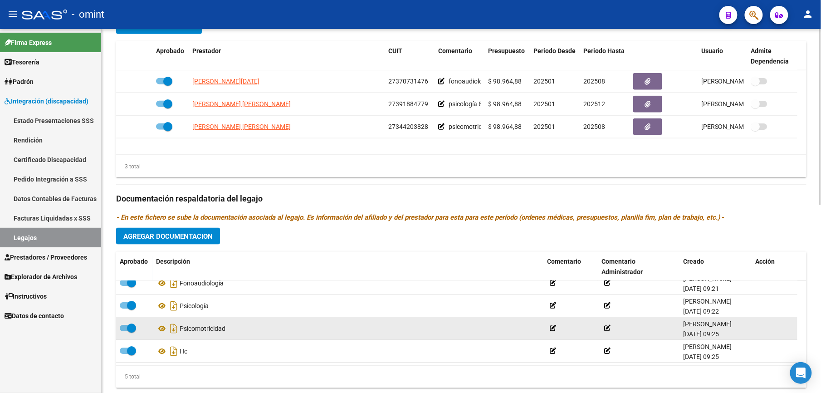
scroll to position [389, 0]
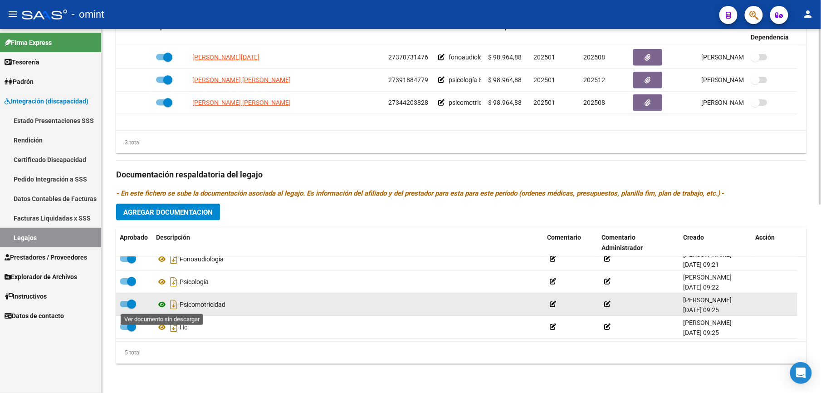
click at [162, 304] on icon at bounding box center [162, 304] width 12 height 11
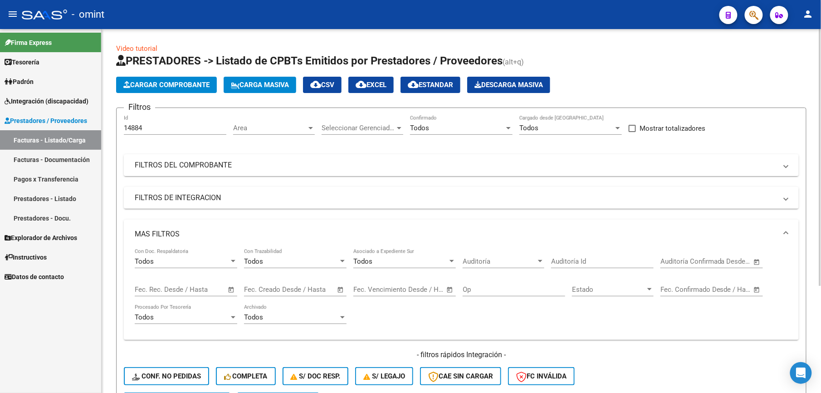
scroll to position [152, 0]
